Goal: Complete application form

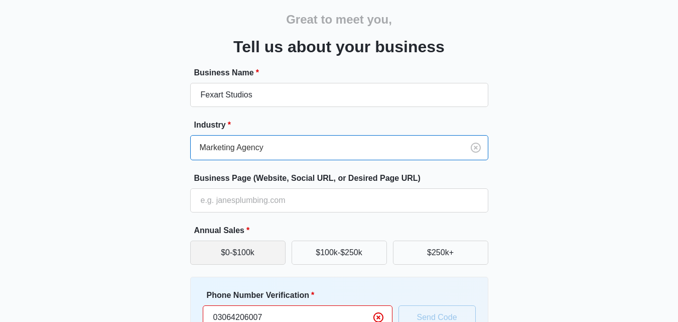
click at [246, 251] on button "$0-$100k" at bounding box center [237, 252] width 95 height 24
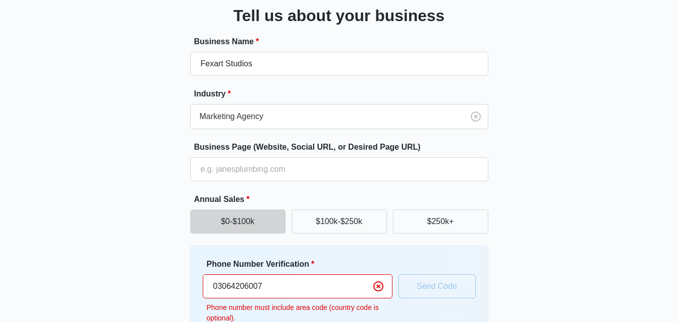
scroll to position [63, 0]
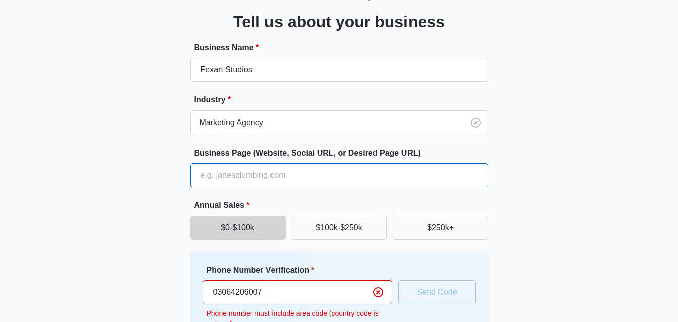
click at [226, 175] on input "Business Page (Website, Social URL, or Desired Page URL)" at bounding box center [339, 175] width 298 height 24
type input "[URL][DOMAIN_NAME]"
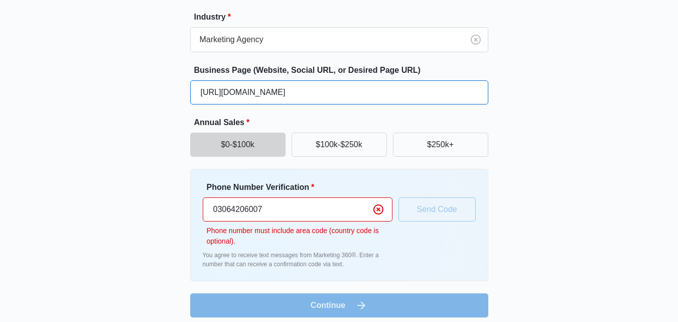
scroll to position [153, 0]
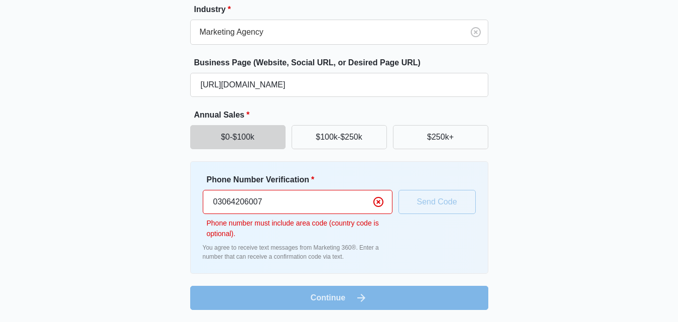
click at [216, 207] on input "03064206007" at bounding box center [298, 202] width 190 height 24
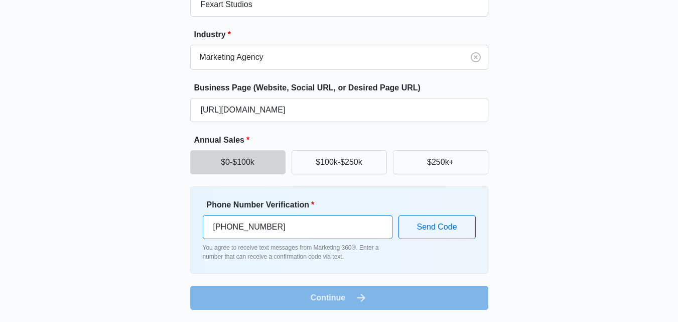
click at [230, 224] on input "[PHONE_NUMBER]" at bounding box center [298, 227] width 190 height 24
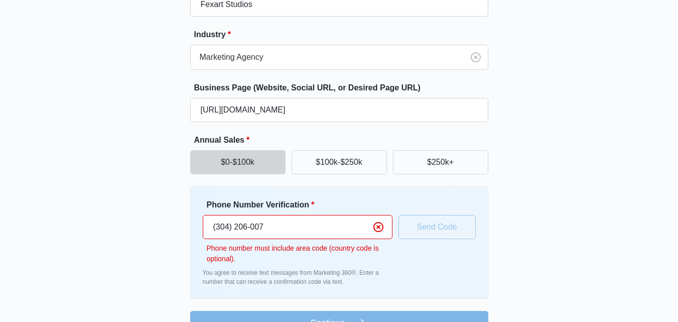
scroll to position [153, 0]
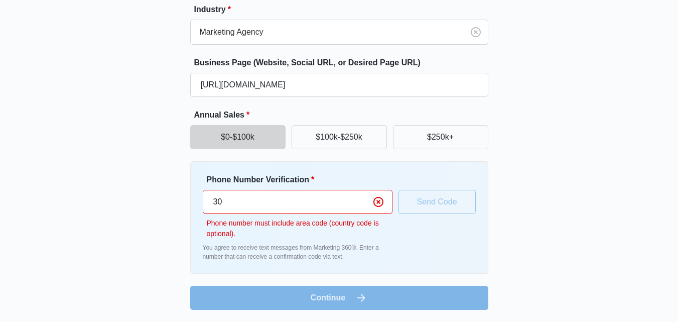
type input "3"
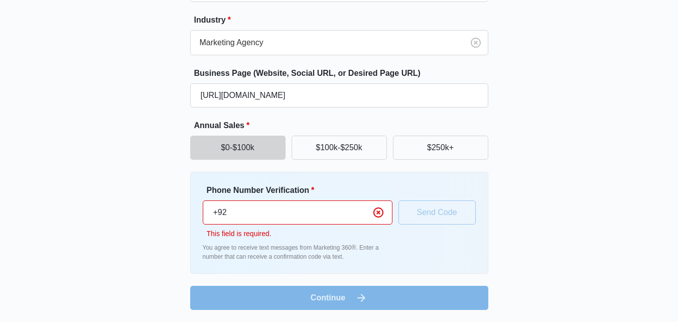
click at [280, 212] on input "+92" at bounding box center [298, 212] width 190 height 24
type input "[PHONE_NUMBER]"
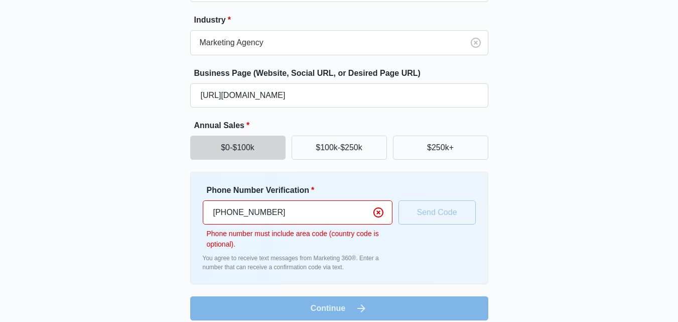
scroll to position [153, 0]
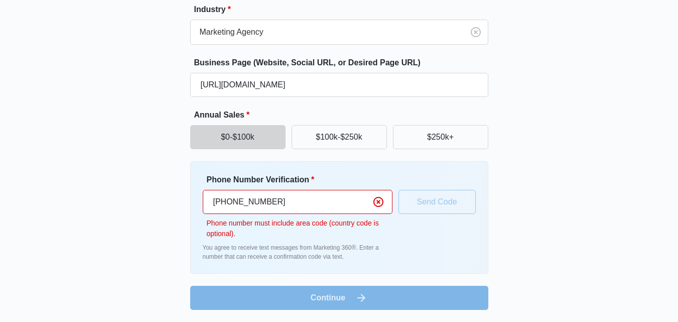
click at [303, 306] on form "Business Name * Fexart Studios Industry * Marketing Agency Business Page (Websi…" at bounding box center [339, 130] width 298 height 358
drag, startPoint x: 315, startPoint y: 299, endPoint x: 320, endPoint y: 300, distance: 5.0
click at [318, 300] on form "Business Name * Fexart Studios Industry * Marketing Agency Business Page (Websi…" at bounding box center [339, 130] width 298 height 358
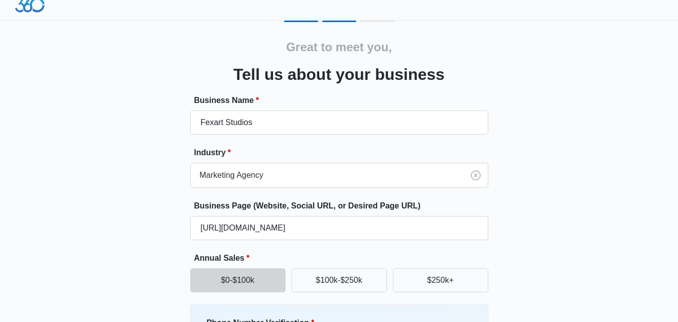
scroll to position [0, 0]
